Goal: Transaction & Acquisition: Purchase product/service

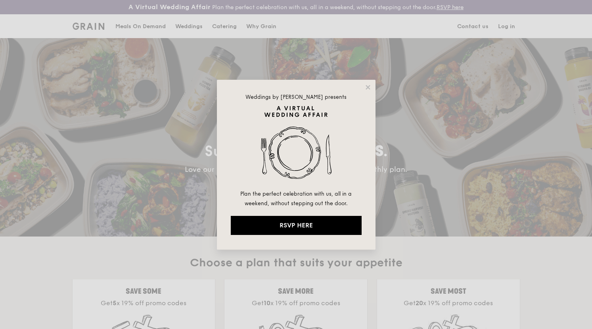
click at [133, 31] on div "Weddings by [PERSON_NAME] presents Plan the perfect celebration with us, all in…" at bounding box center [296, 164] width 592 height 329
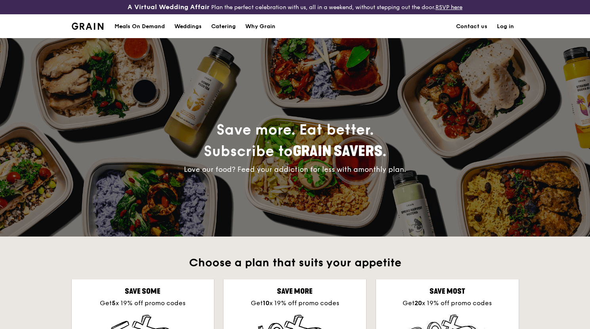
click at [136, 30] on div "Meals On Demand" at bounding box center [140, 27] width 50 height 24
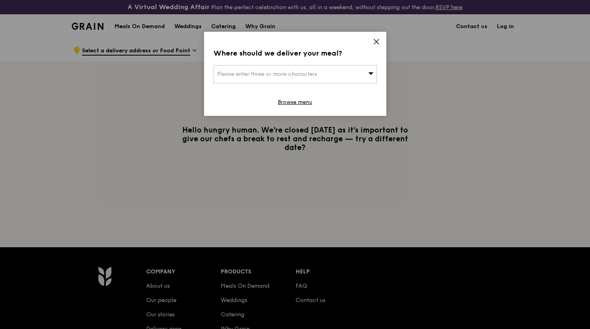
click at [333, 74] on div "Please enter three or more characters" at bounding box center [295, 74] width 163 height 18
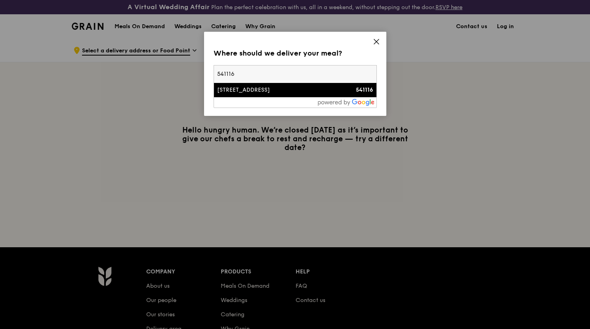
type input "541116"
click at [279, 89] on div "[STREET_ADDRESS]" at bounding box center [275, 90] width 117 height 8
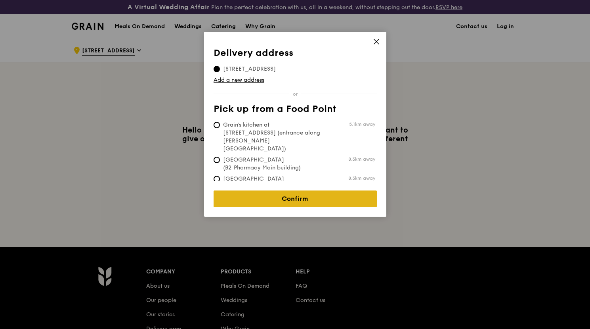
click at [309, 190] on link "Confirm" at bounding box center [295, 198] width 163 height 17
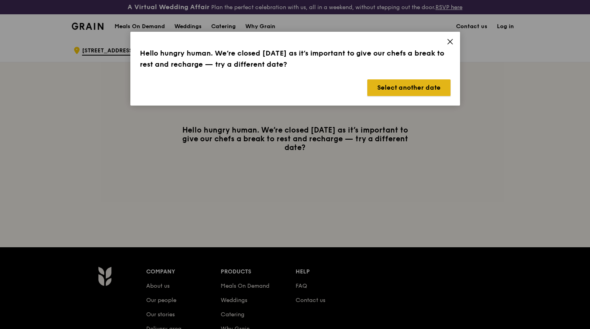
click at [417, 83] on button "Select another date" at bounding box center [408, 87] width 83 height 17
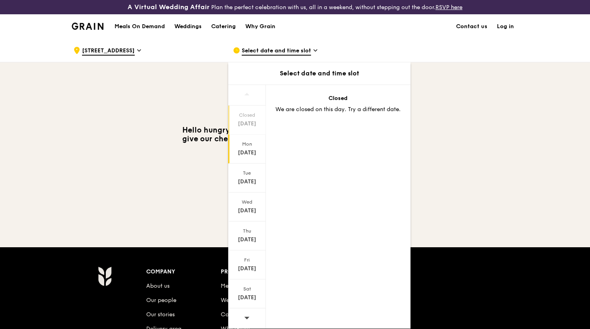
click at [244, 144] on div "Mon" at bounding box center [247, 144] width 35 height 6
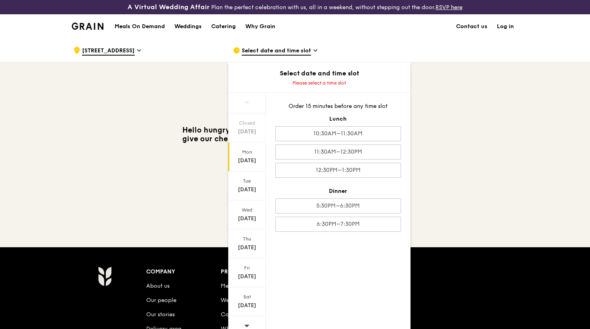
click at [194, 167] on div "Hello hungry human. We’re closed [DATE] as it’s important to give our chefs a b…" at bounding box center [295, 138] width 457 height 153
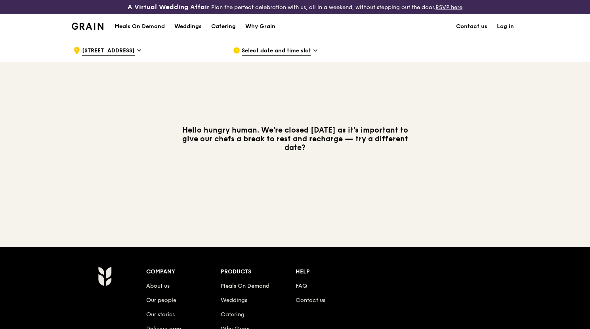
click at [82, 23] on img at bounding box center [88, 26] width 32 height 7
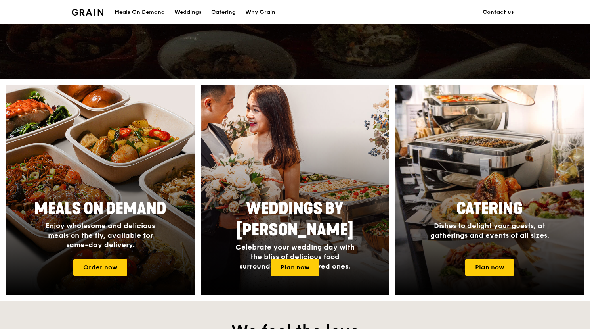
scroll to position [330, 0]
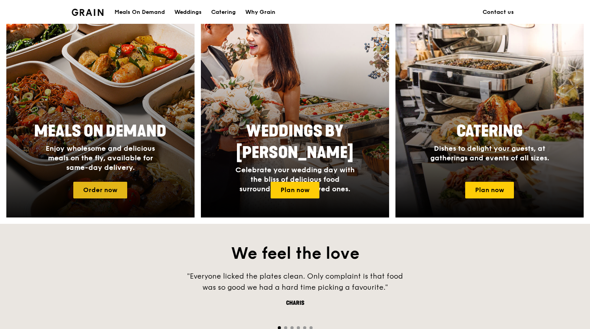
click at [99, 196] on link "Order now" at bounding box center [100, 190] width 54 height 17
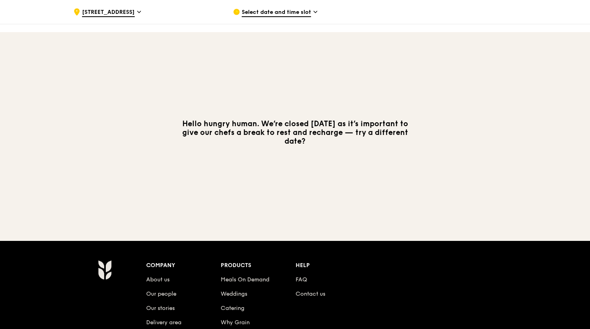
scroll to position [153, 0]
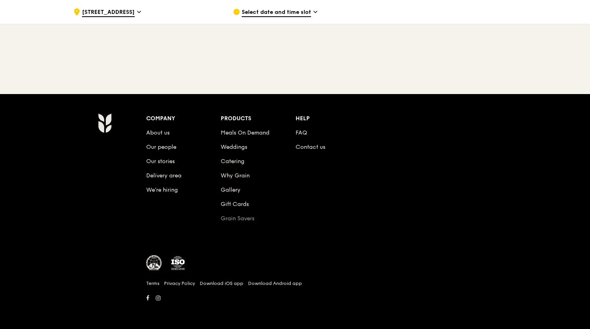
click at [244, 219] on link "Grain Savers" at bounding box center [238, 218] width 34 height 7
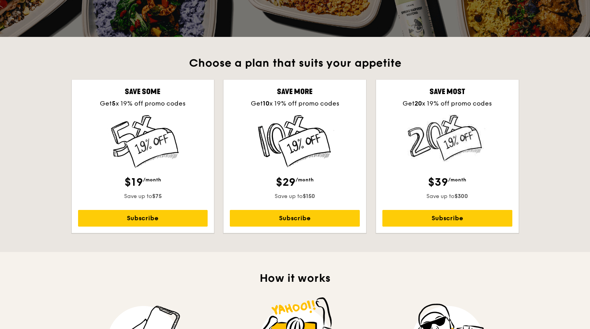
scroll to position [209, 0]
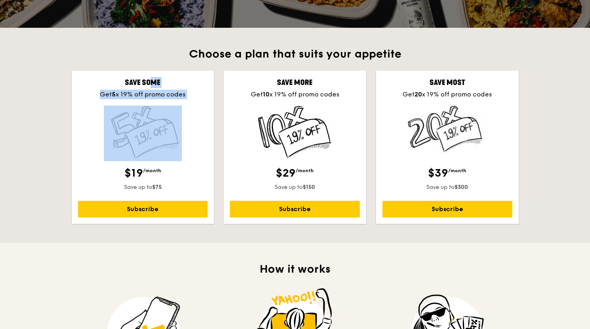
drag, startPoint x: 121, startPoint y: 81, endPoint x: 176, endPoint y: 121, distance: 68.1
click at [182, 125] on div "Save some Get 5 x 19% off promo codes $19 /month Save up to $75 Subscribe" at bounding box center [143, 147] width 143 height 153
click at [176, 121] on img at bounding box center [143, 132] width 78 height 54
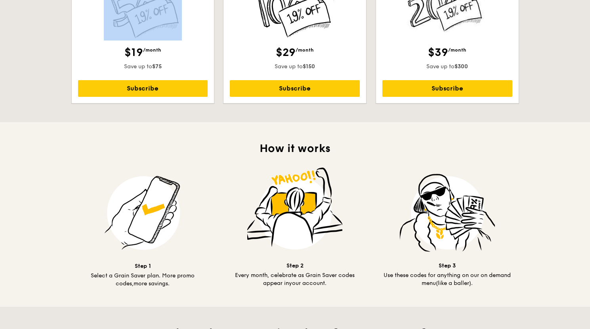
scroll to position [406, 0]
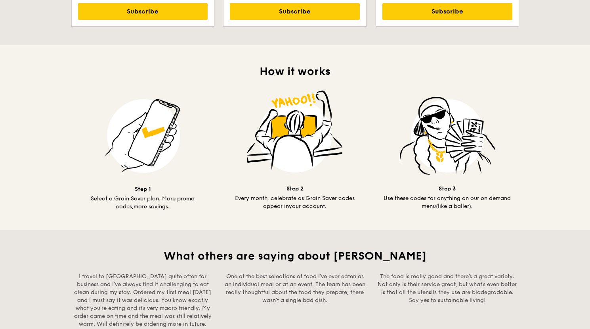
click at [147, 217] on div "How it works Step 1 Select a Grain Saver plan. More promo codes, more savings. …" at bounding box center [295, 137] width 457 height 184
drag, startPoint x: 95, startPoint y: 190, endPoint x: 207, endPoint y: 222, distance: 116.0
click at [207, 222] on div "How it works Step 1 Select a Grain Saver plan. More promo codes, more savings. …" at bounding box center [295, 137] width 457 height 184
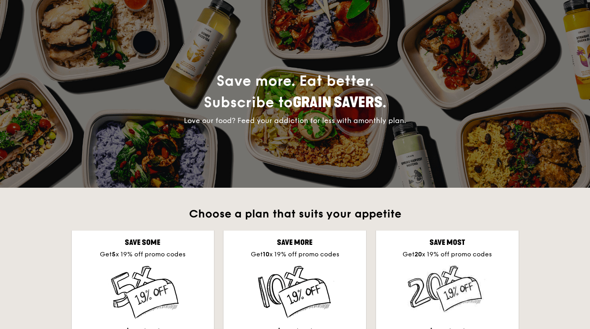
scroll to position [0, 0]
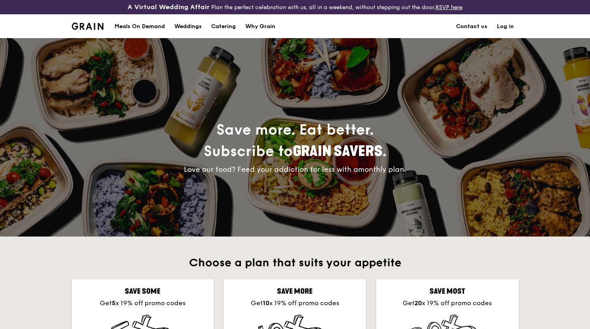
click at [87, 31] on div "Grain logo" at bounding box center [88, 26] width 32 height 24
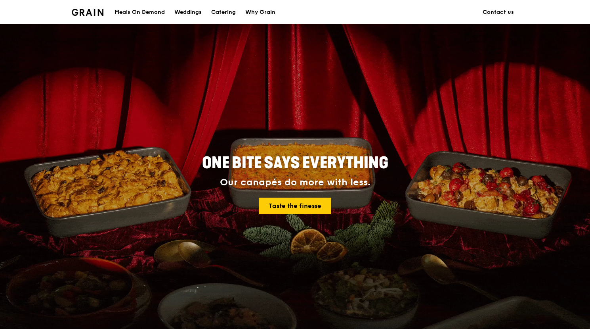
scroll to position [27, 0]
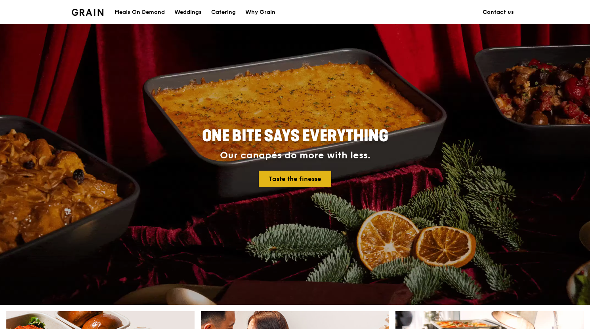
click at [320, 186] on link "Taste the finesse" at bounding box center [295, 178] width 73 height 17
